Goal: Find specific page/section: Find specific page/section

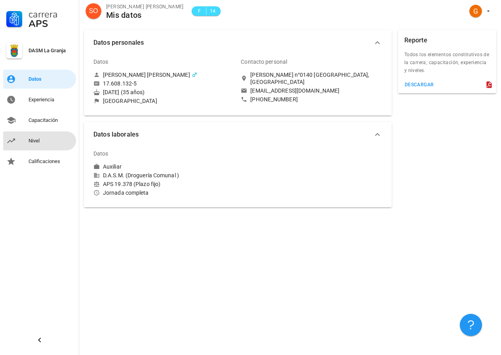
click at [36, 141] on div "Nivel" at bounding box center [51, 141] width 44 height 6
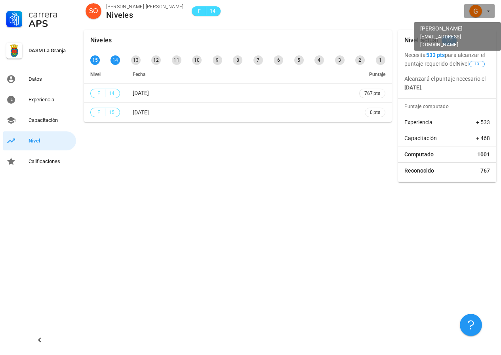
click at [487, 13] on icon "button" at bounding box center [488, 11] width 6 height 6
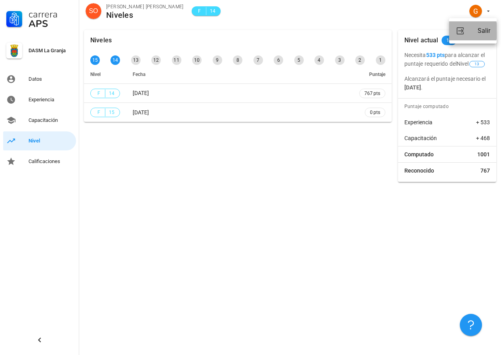
click at [486, 27] on div "Salir" at bounding box center [484, 31] width 13 height 16
